Goal: Task Accomplishment & Management: Manage account settings

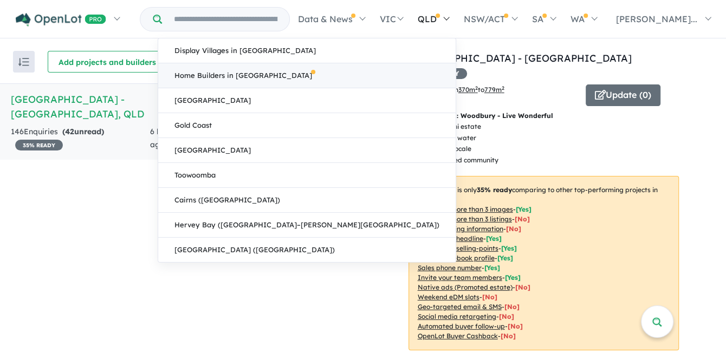
click at [373, 75] on link "Home Builders in [GEOGRAPHIC_DATA]" at bounding box center [306, 75] width 297 height 25
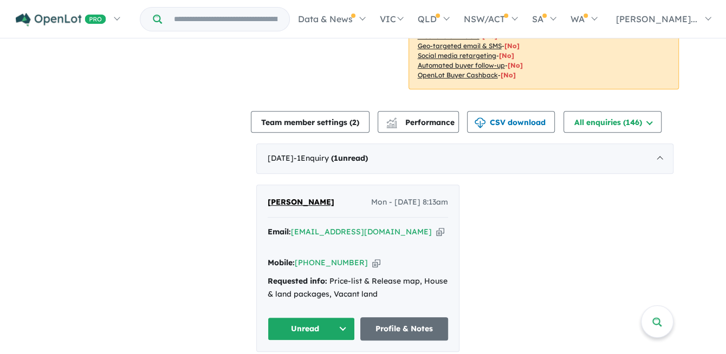
scroll to position [271, 0]
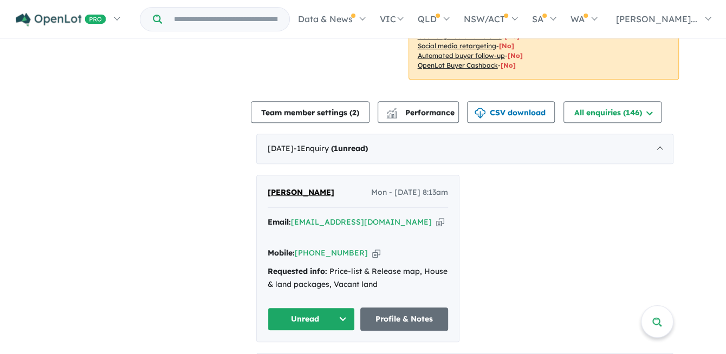
click at [372, 248] on icon "button" at bounding box center [376, 253] width 8 height 11
click at [588, 186] on div "Peter Net Mon - 01/09/2025, 8:13am Email: pranet100@icloud.com Copied! Mobile: …" at bounding box center [464, 258] width 417 height 167
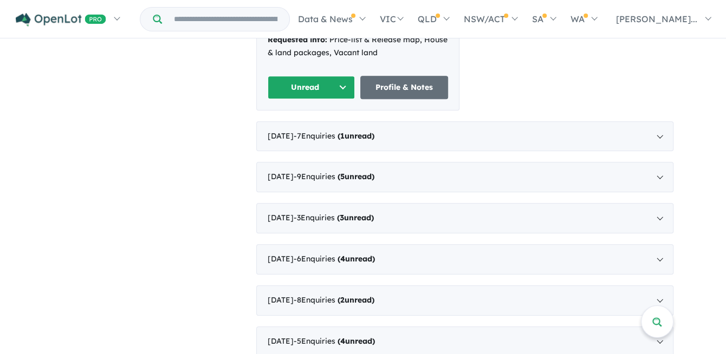
scroll to position [433, 0]
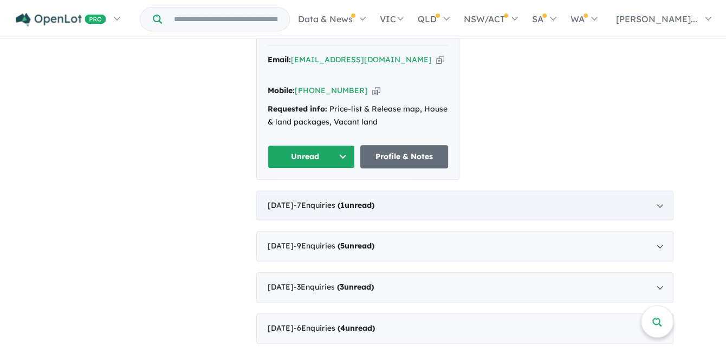
click at [325, 200] on span "- 7 Enquir ies ( 1 unread)" at bounding box center [334, 205] width 81 height 10
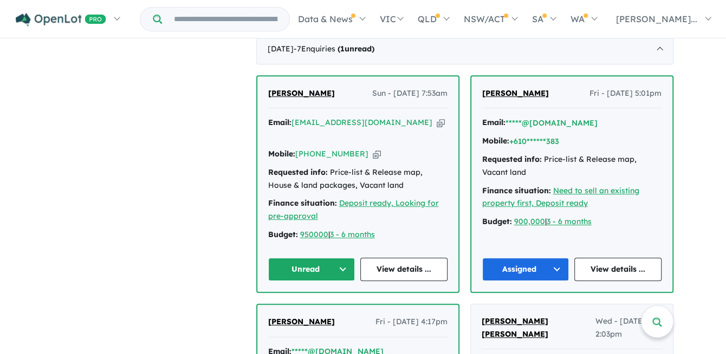
scroll to position [394, 0]
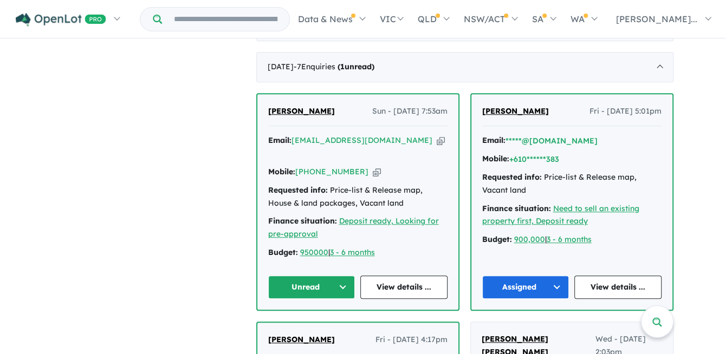
click at [342, 276] on button "Unread" at bounding box center [311, 287] width 87 height 23
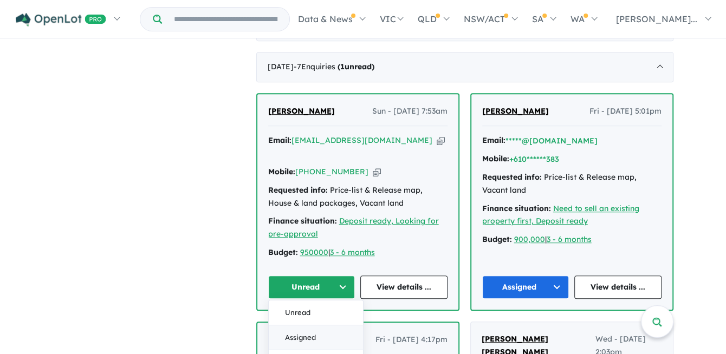
click at [320, 325] on button "Assigned" at bounding box center [316, 337] width 94 height 25
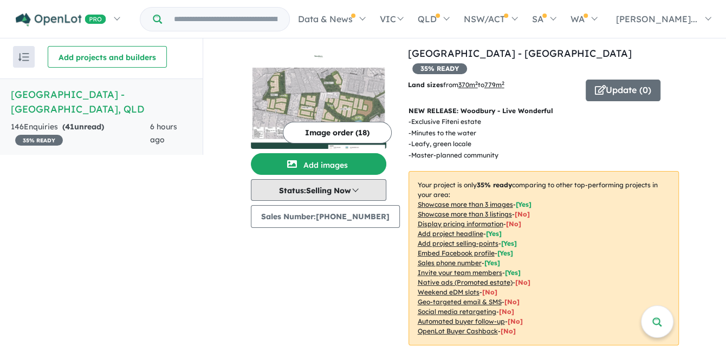
scroll to position [0, 0]
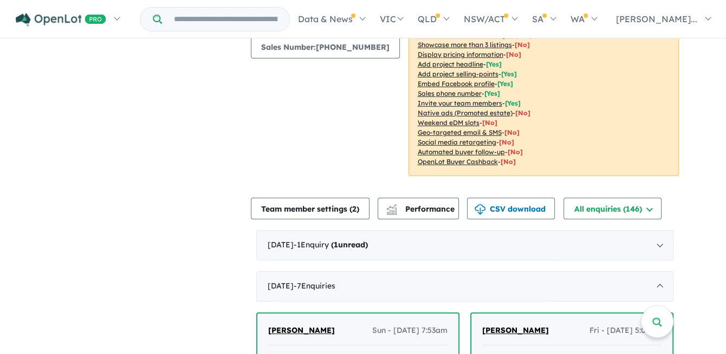
scroll to position [217, 0]
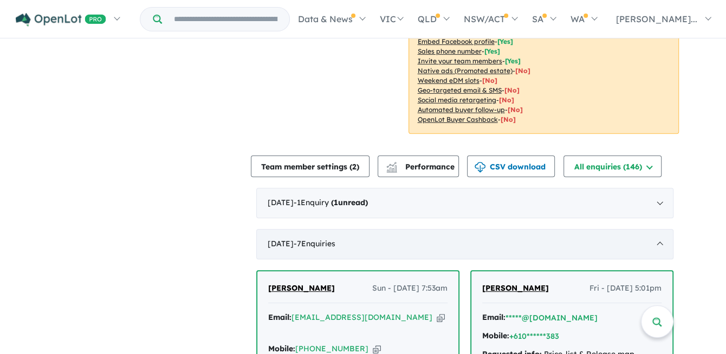
click at [659, 229] on div "August 2025 - 7 Enquir ies ( 0 unread)" at bounding box center [464, 244] width 417 height 30
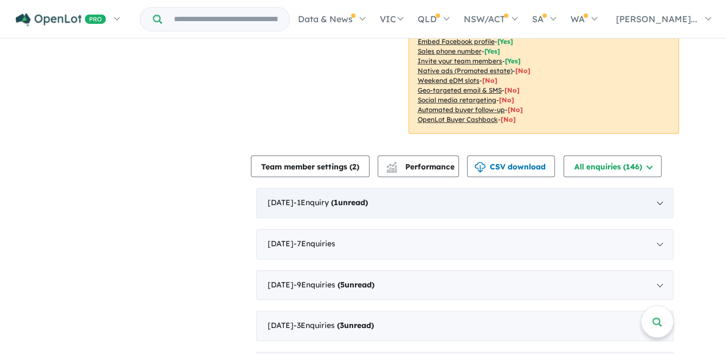
click at [444, 188] on div "September 2025 - 1 Enquir y ( 1 unread)" at bounding box center [464, 203] width 417 height 30
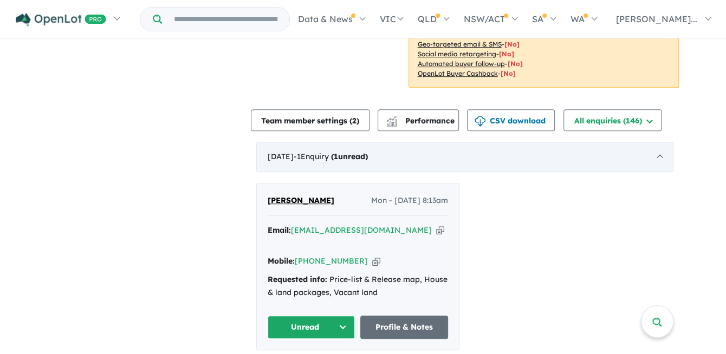
scroll to position [235, 0]
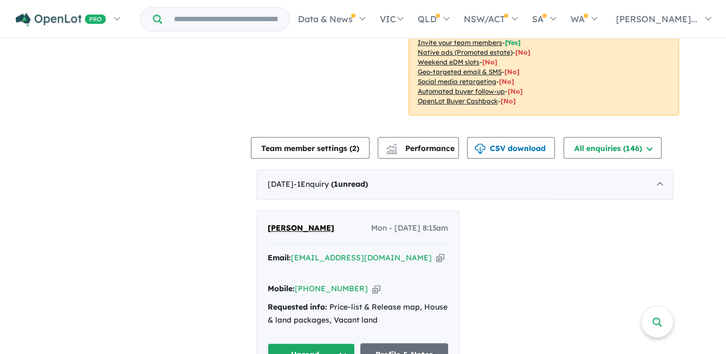
click at [529, 242] on div "Peter Net Mon - 01/09/2025, 8:13am Email: pranet100@icloud.com Copied! Mobile: …" at bounding box center [464, 294] width 417 height 167
click at [343, 344] on button "Unread" at bounding box center [312, 355] width 88 height 23
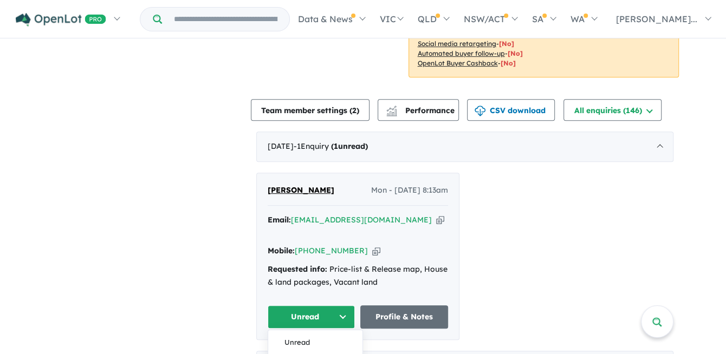
scroll to position [344, 0]
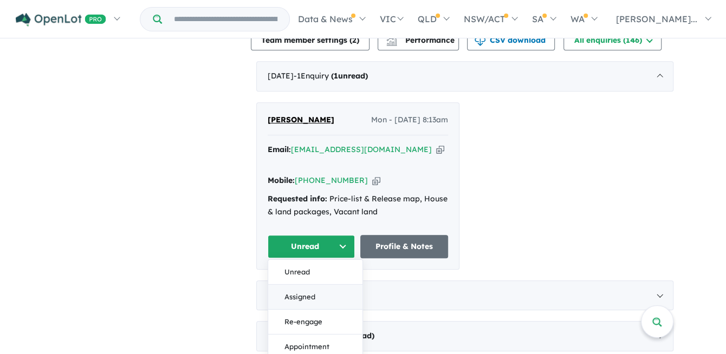
click at [306, 284] on button "Assigned" at bounding box center [315, 296] width 94 height 25
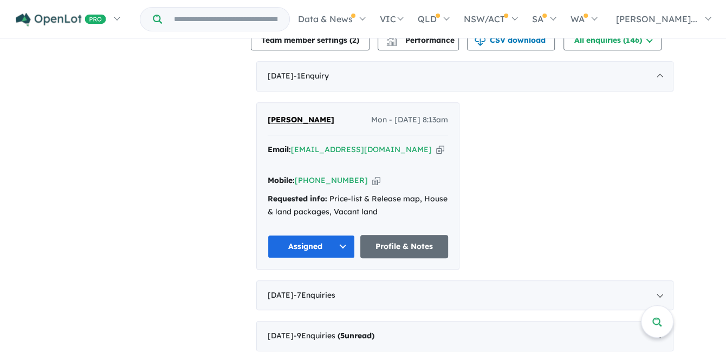
click at [563, 141] on div "Peter Net Mon - 01/09/2025, 8:13am Email: pranet100@icloud.com Copied! Mobile: …" at bounding box center [464, 185] width 417 height 167
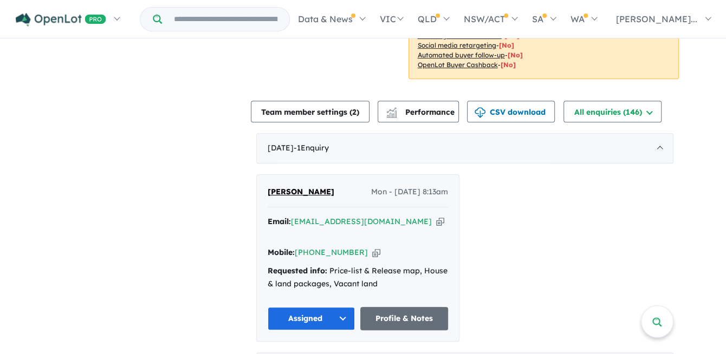
scroll to position [181, 0]
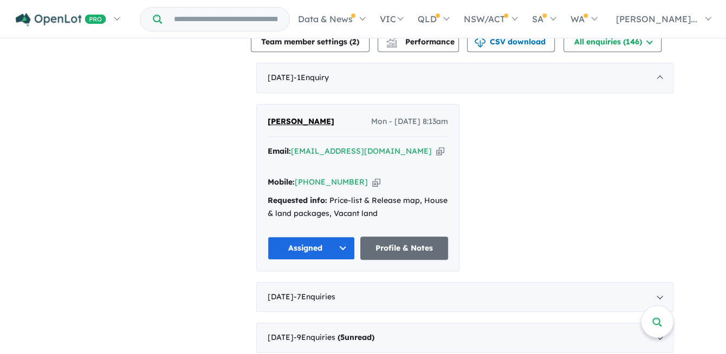
scroll to position [344, 0]
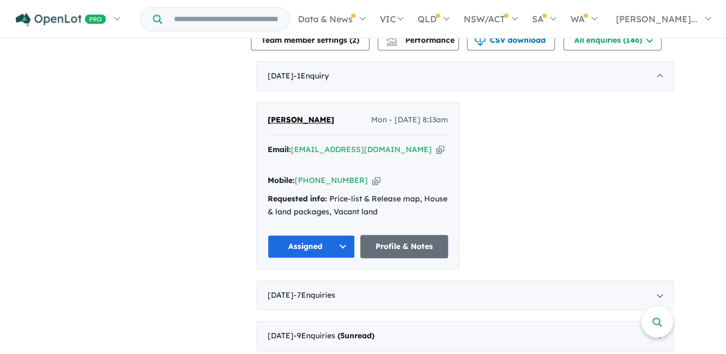
click at [545, 177] on div "Peter Net Mon - 01/09/2025, 8:13am Email: pranet100@icloud.com Copied! Mobile: …" at bounding box center [464, 185] width 417 height 167
drag, startPoint x: 182, startPoint y: 221, endPoint x: 168, endPoint y: 259, distance: 40.8
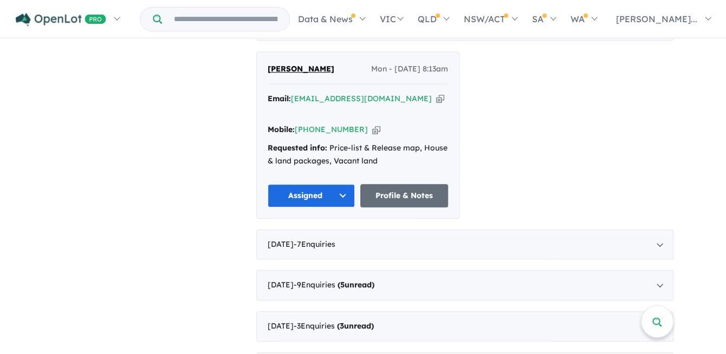
scroll to position [506, 0]
